Goal: Task Accomplishment & Management: Manage account settings

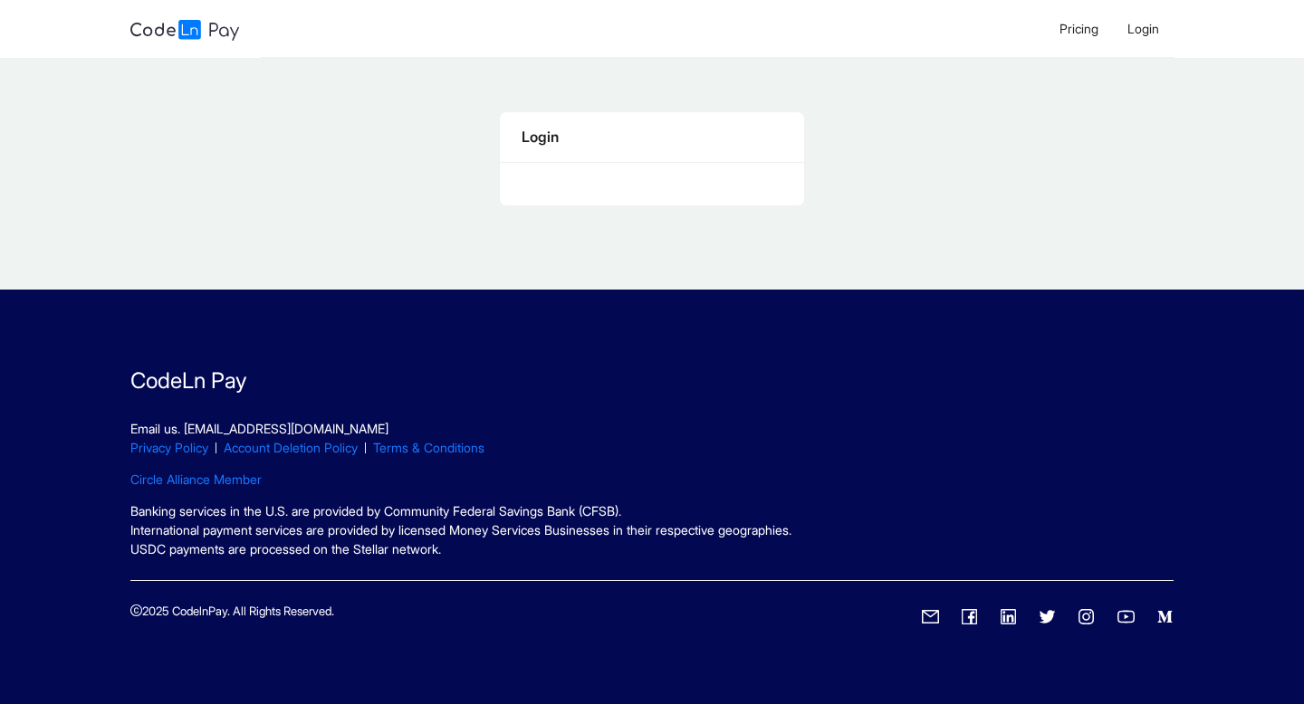
click at [564, 136] on div "Login" at bounding box center [652, 137] width 261 height 23
click at [1149, 34] on span "Login" at bounding box center [1143, 28] width 32 height 15
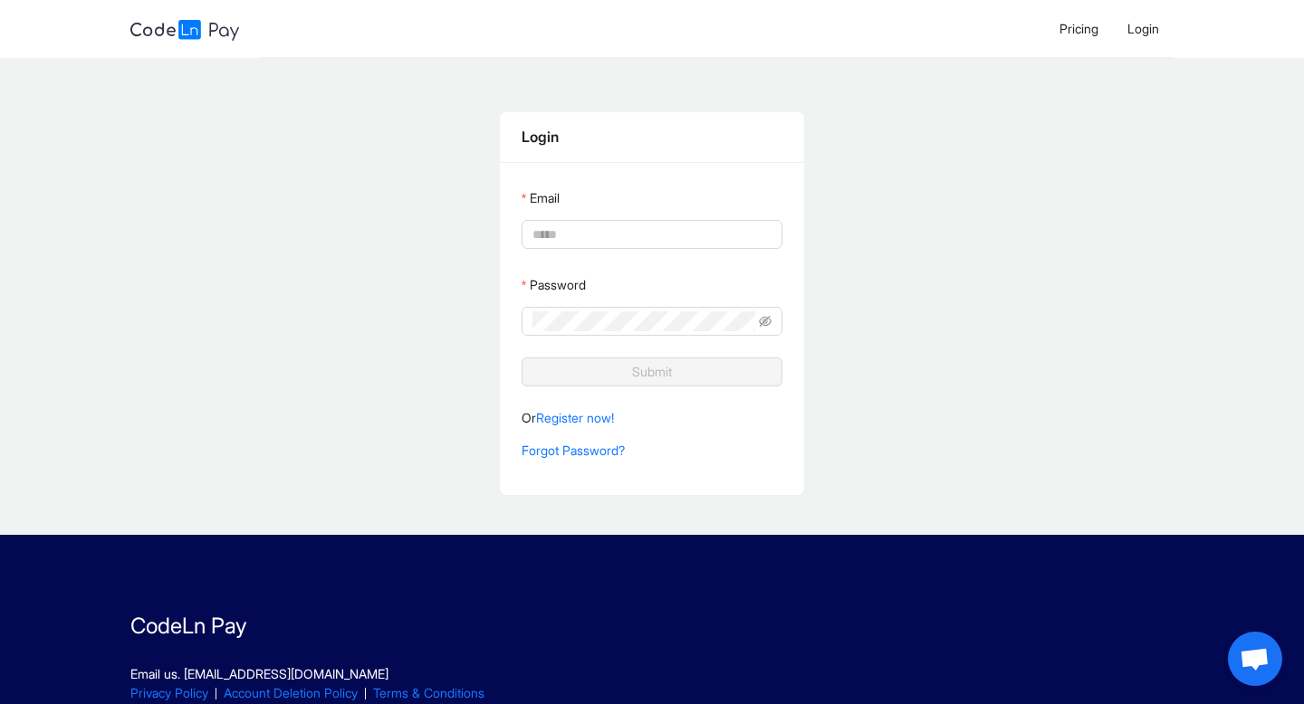
type input "**********"
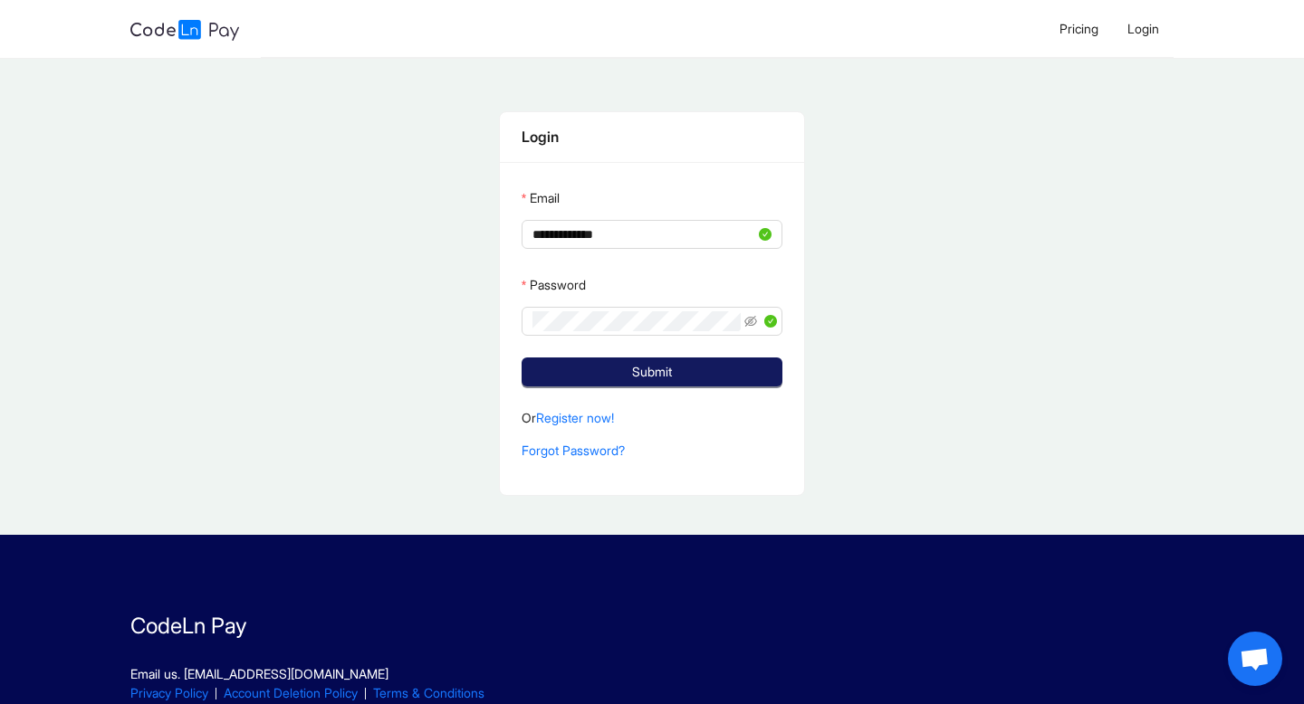
click at [665, 371] on span "Submit" at bounding box center [652, 372] width 40 height 20
click at [665, 371] on span "Submit" at bounding box center [662, 372] width 40 height 20
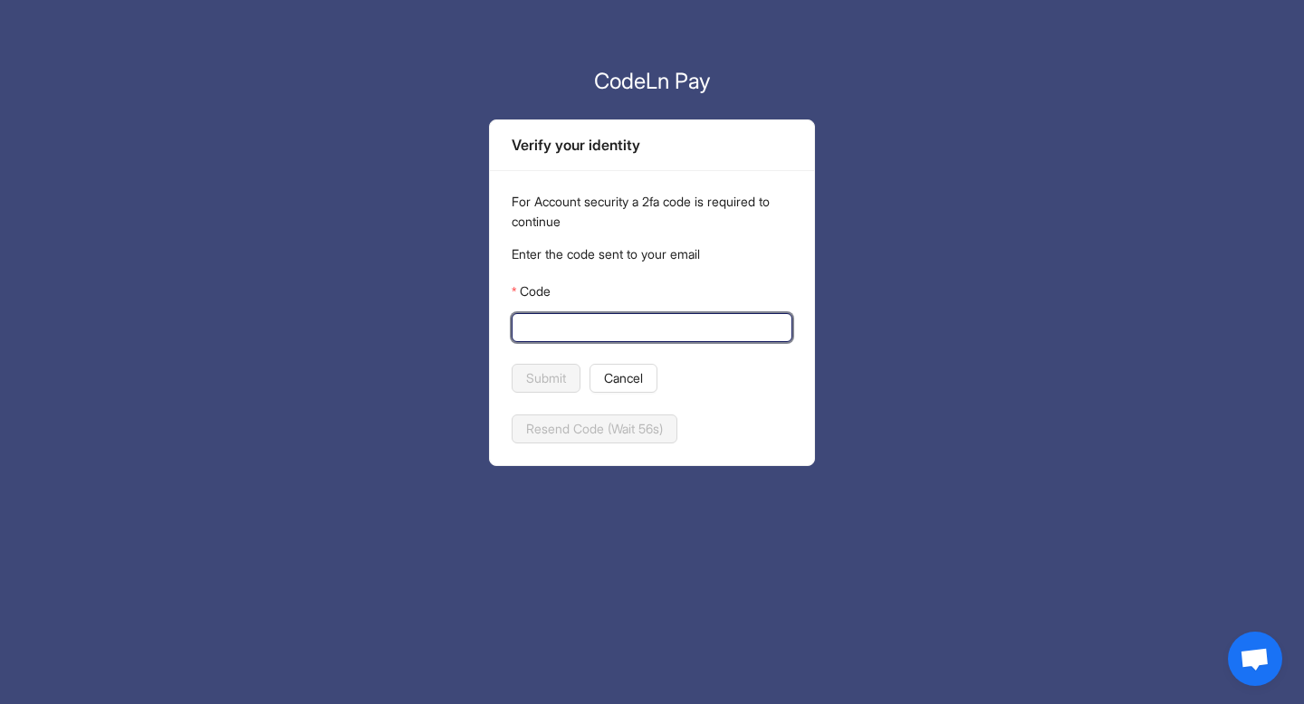
click at [637, 332] on input "Code" at bounding box center [649, 328] width 255 height 20
type input "******"
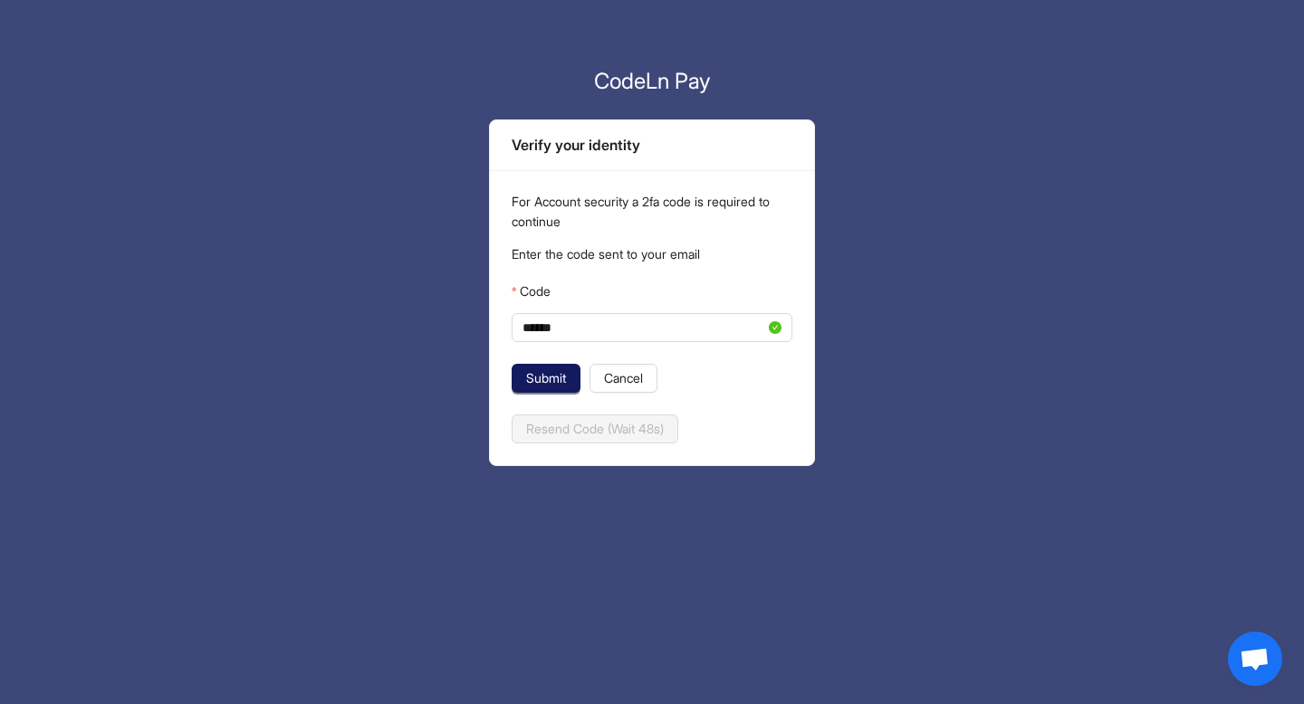
click at [533, 376] on span "Submit" at bounding box center [546, 379] width 40 height 20
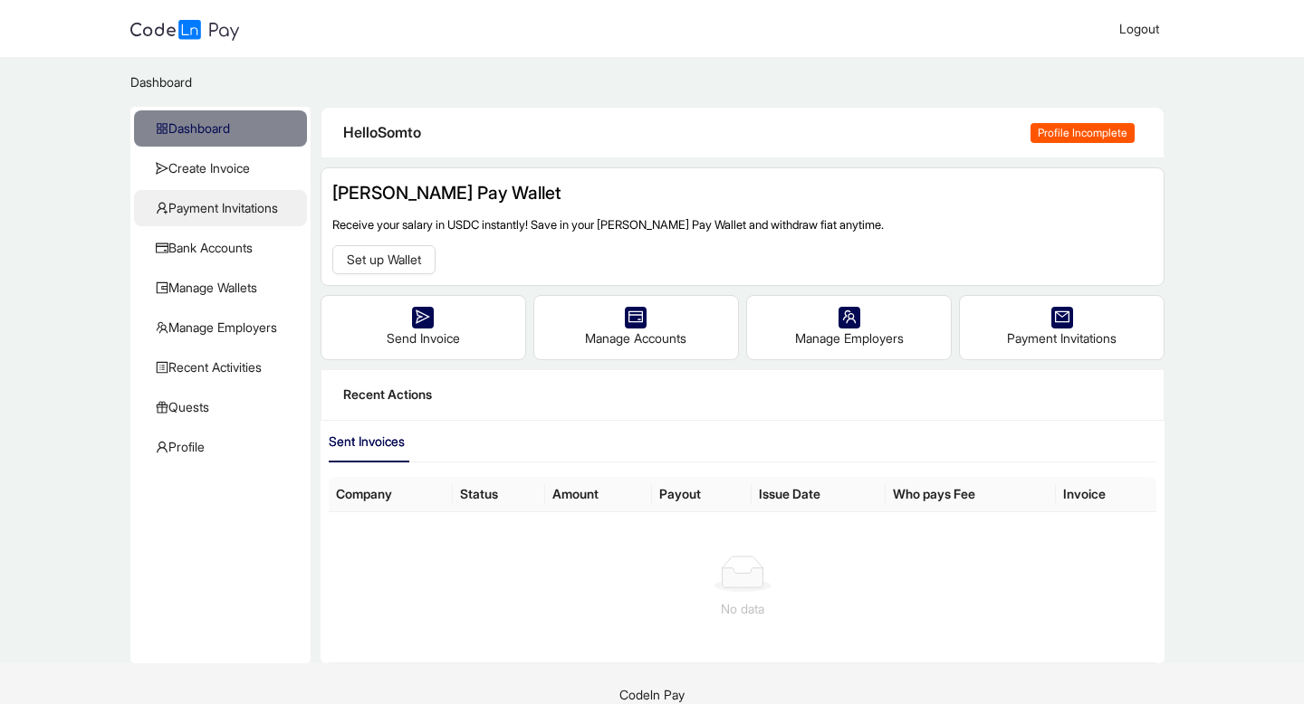
click at [258, 216] on span "Payment Invitations" at bounding box center [224, 208] width 137 height 36
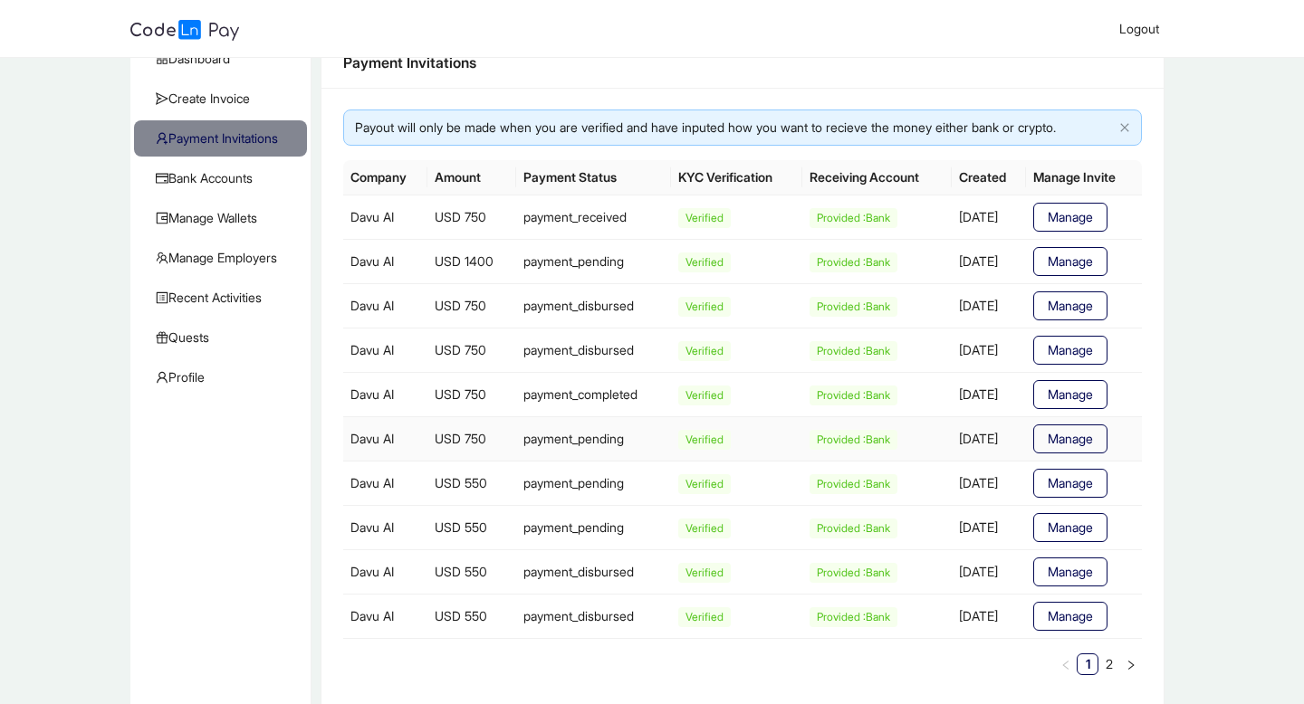
scroll to position [140, 0]
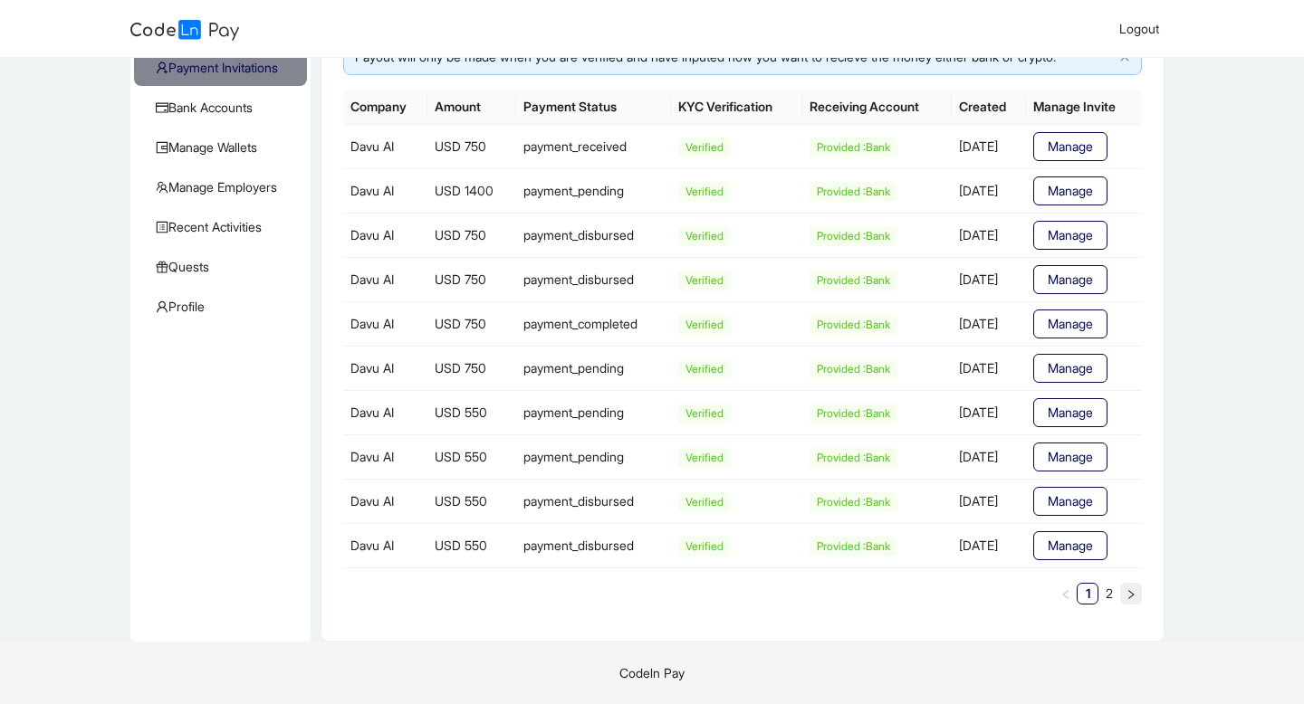
click at [1123, 592] on button "button" at bounding box center [1131, 594] width 22 height 22
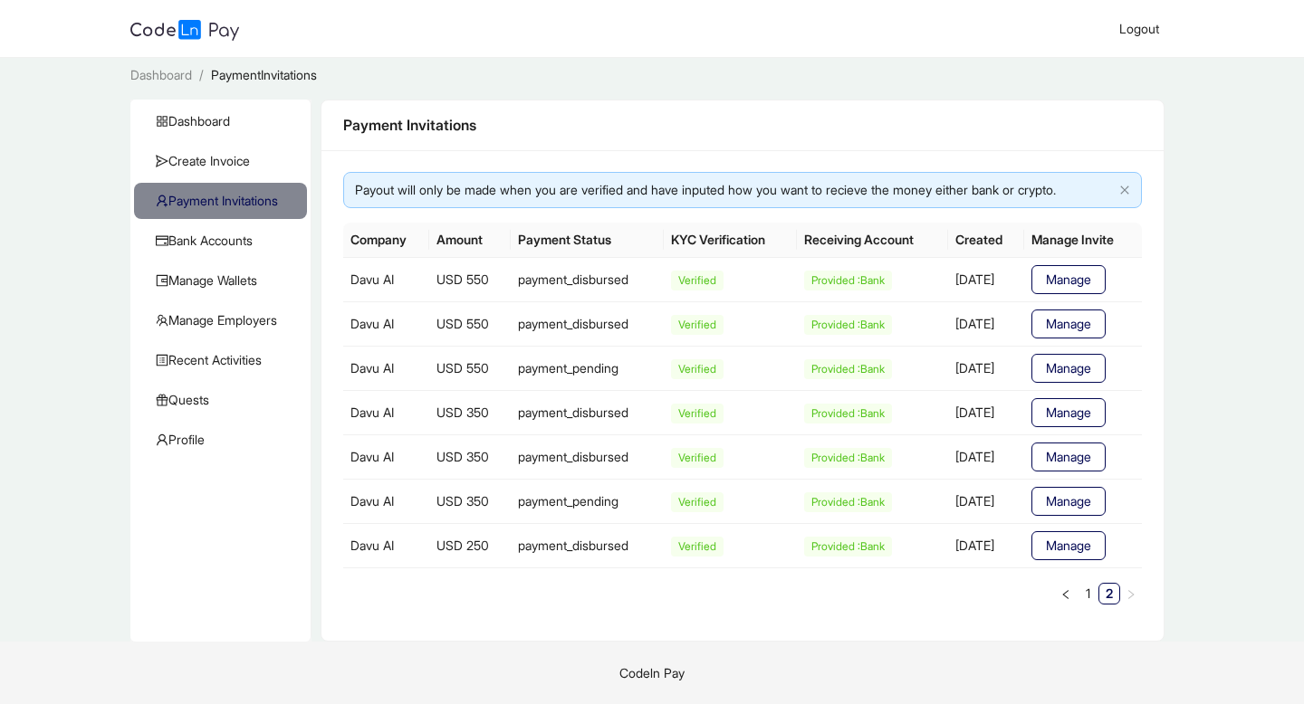
scroll to position [7, 0]
click at [1075, 595] on button "button" at bounding box center [1066, 594] width 22 height 22
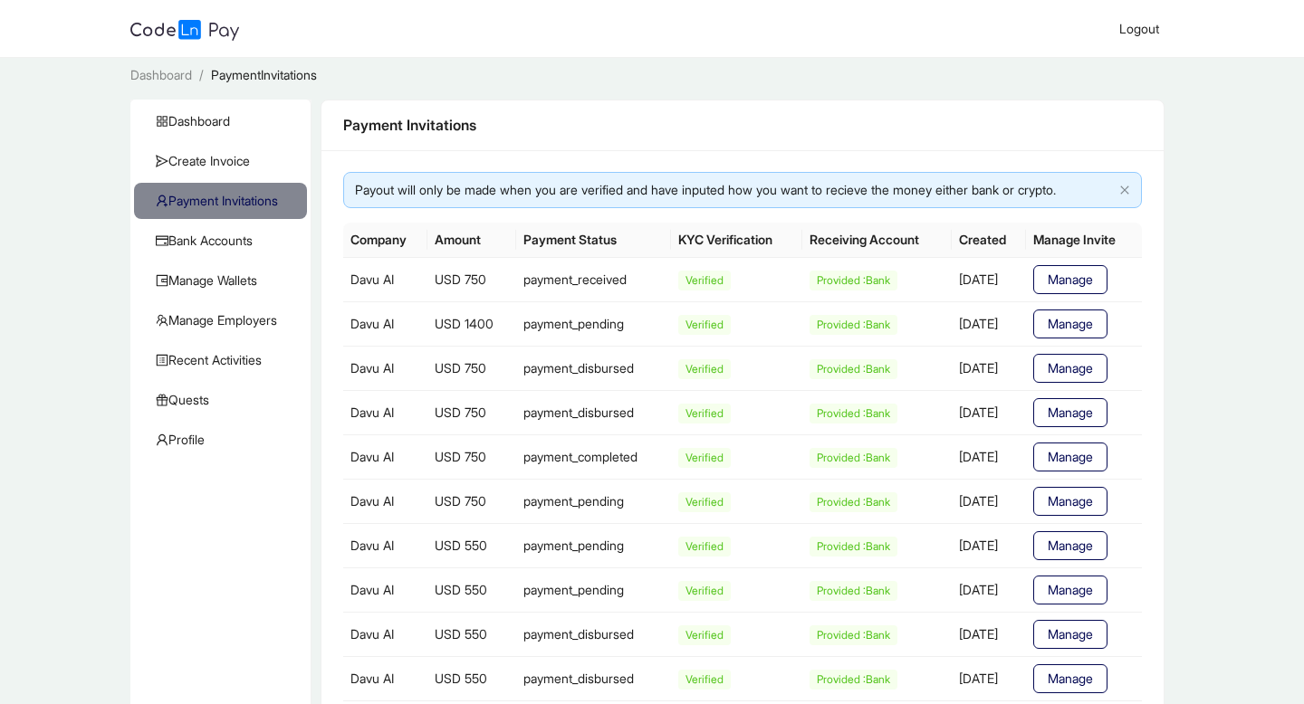
scroll to position [0, 0]
